Goal: Information Seeking & Learning: Learn about a topic

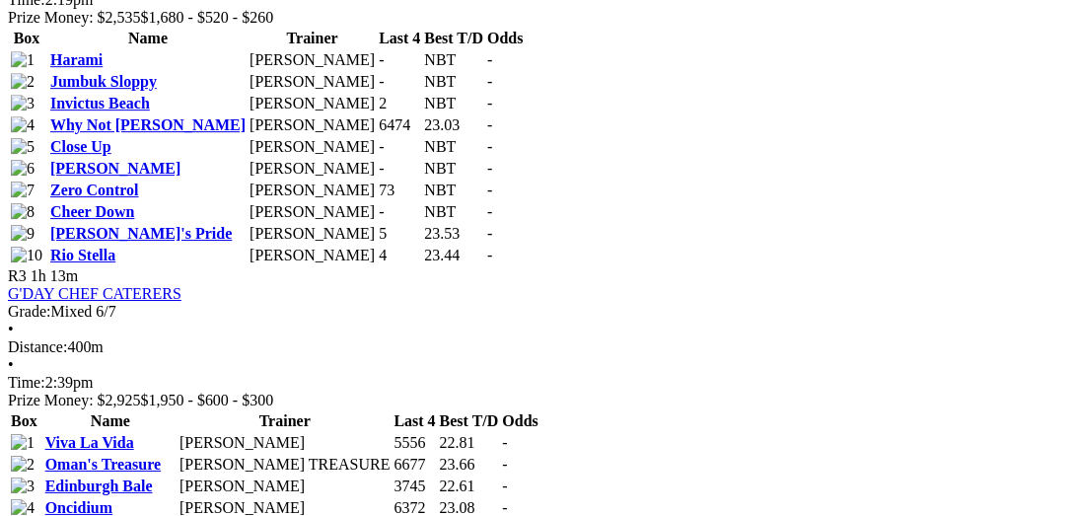
scroll to position [1520, 0]
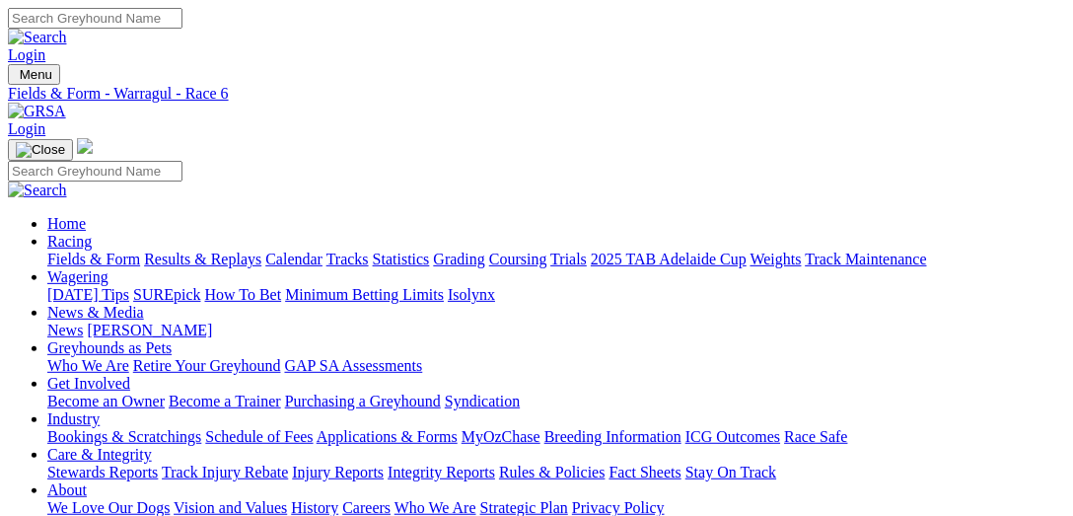
select select "QLD"
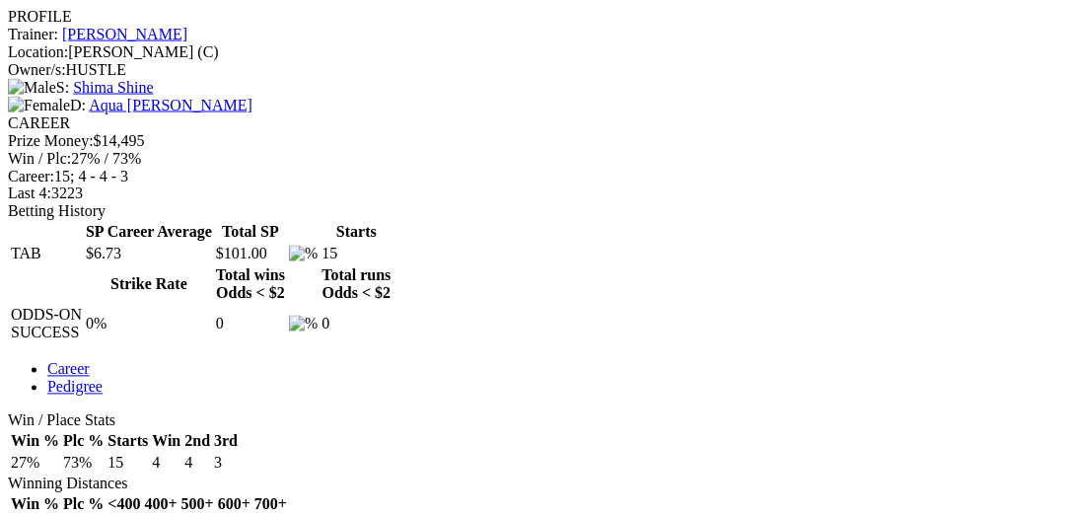
scroll to position [710, 0]
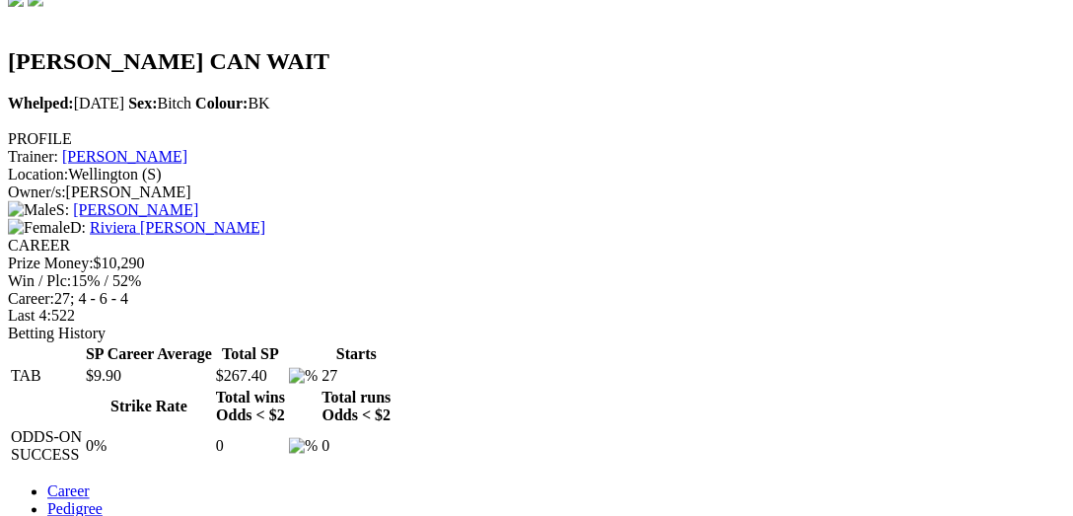
scroll to position [810, 0]
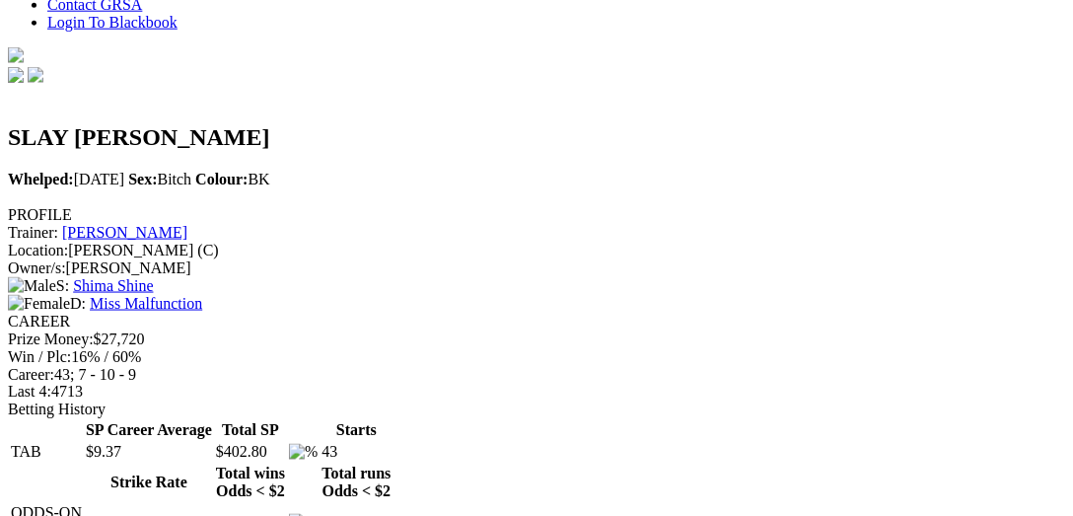
scroll to position [608, 0]
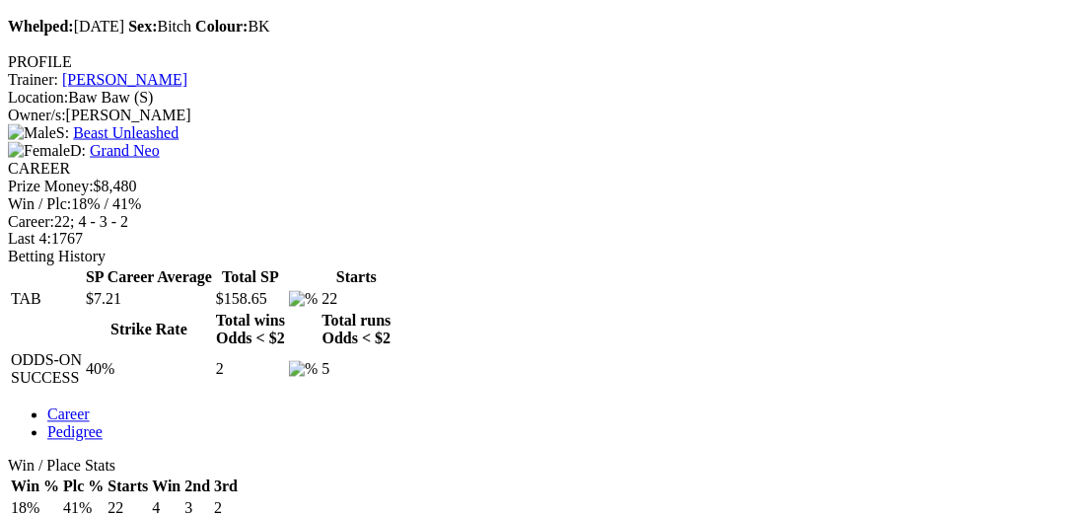
scroll to position [710, 0]
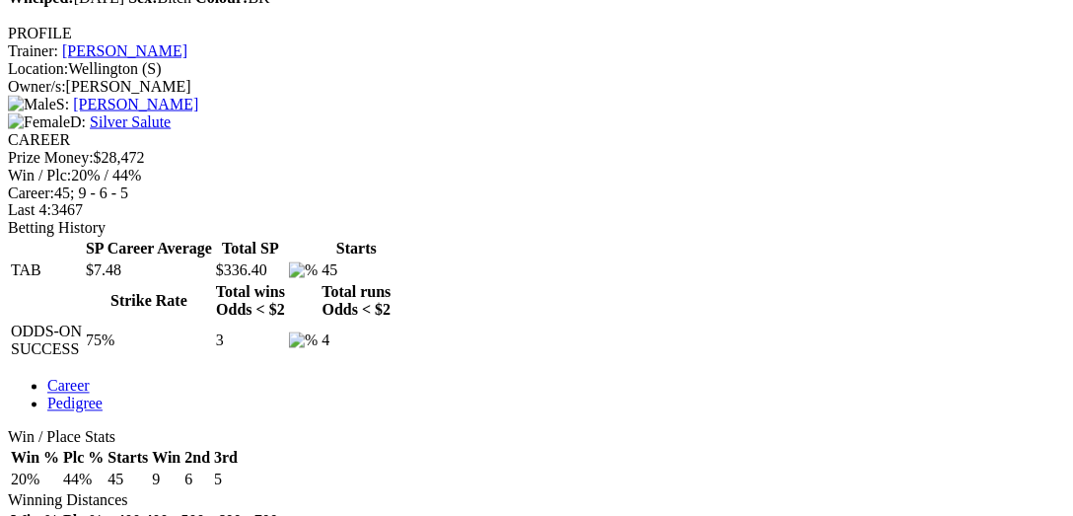
scroll to position [710, 0]
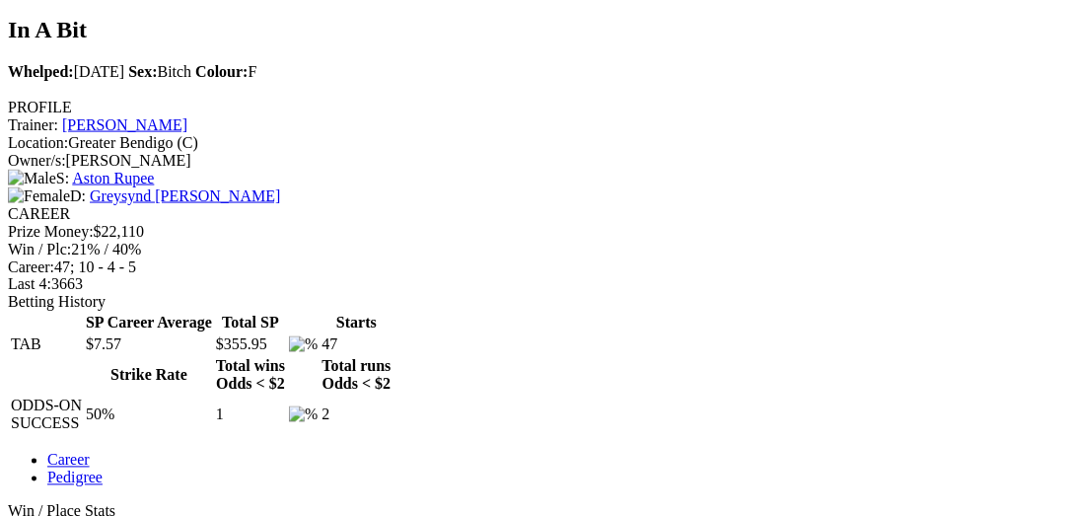
scroll to position [710, 0]
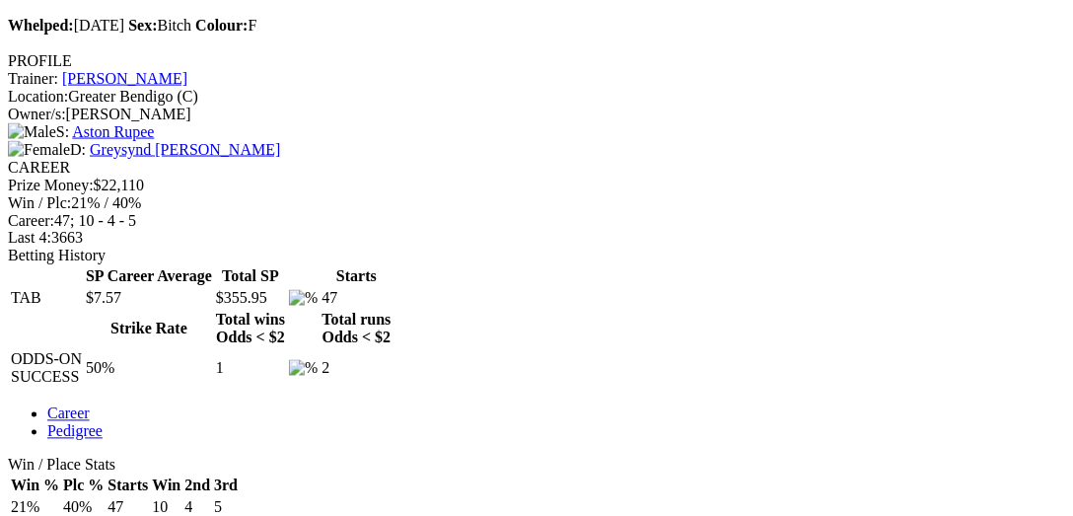
click at [257, 456] on div "Win / Place Stats Win % Plc % Starts Win 2nd 3rd 21% 40% 47 10 4 5 Winning Dist…" at bounding box center [536, 519] width 1057 height 126
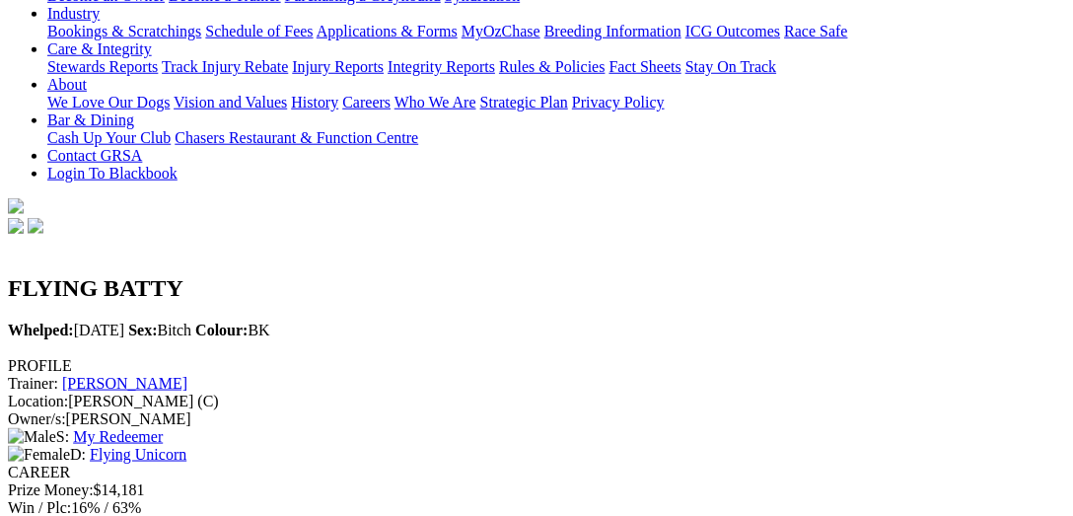
scroll to position [608, 0]
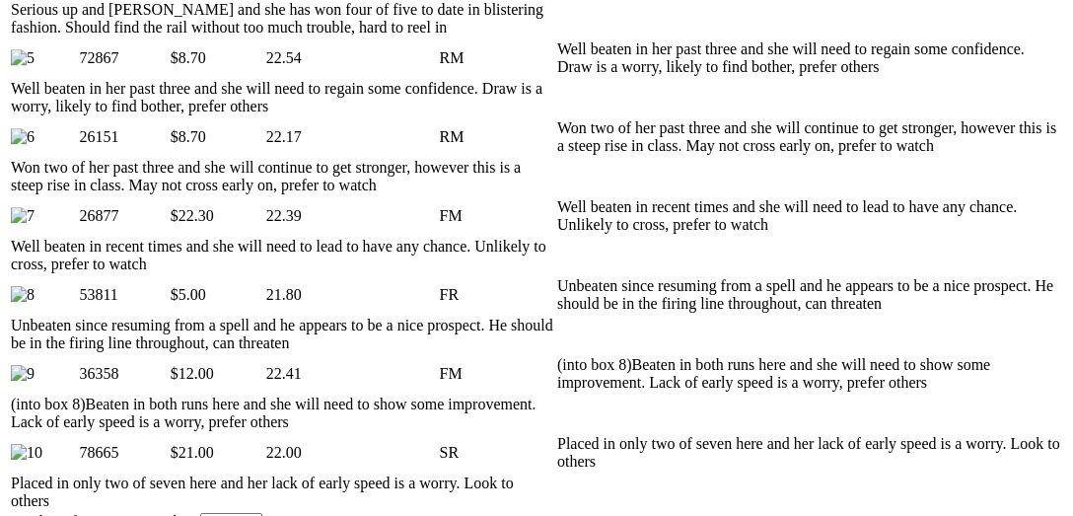
scroll to position [1420, 0]
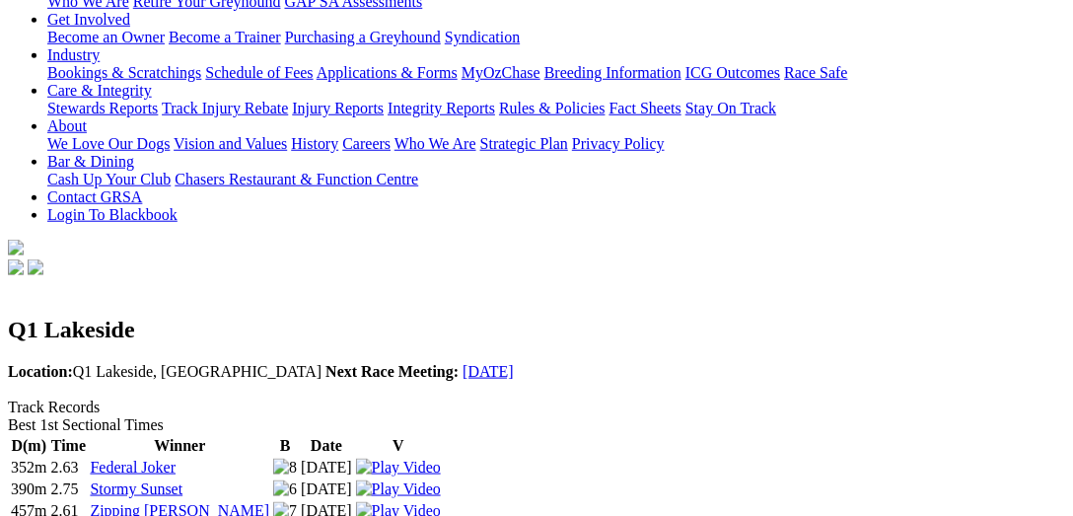
scroll to position [405, 0]
